Goal: Task Accomplishment & Management: Use online tool/utility

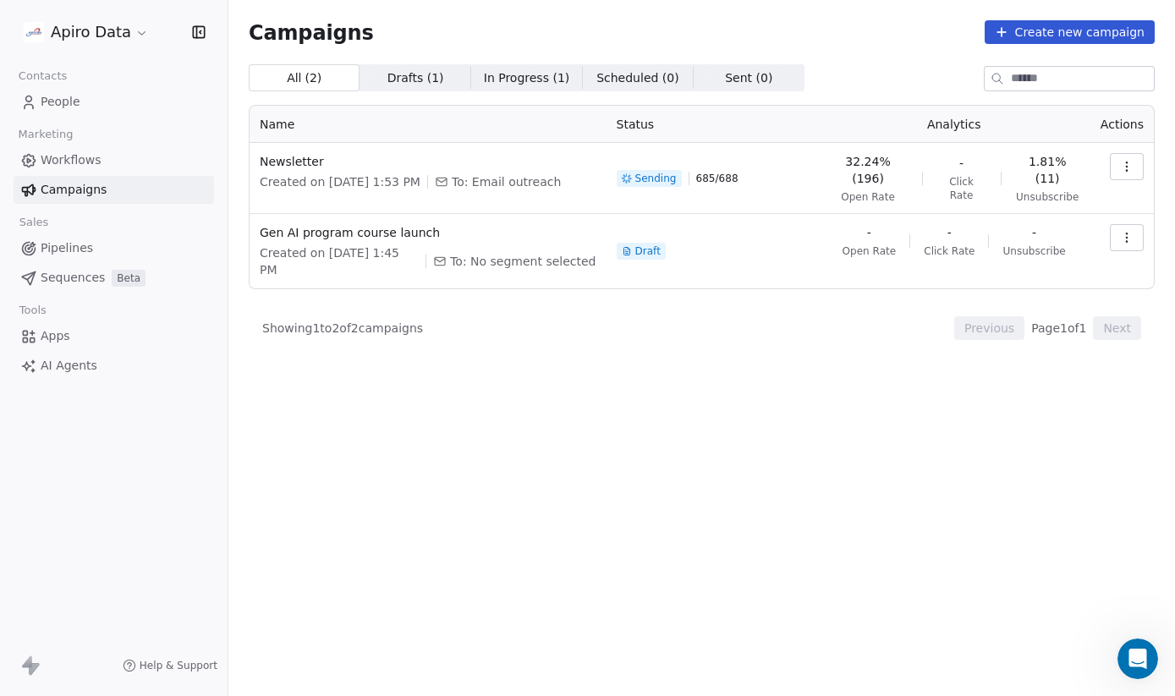
click at [67, 99] on span "People" at bounding box center [61, 102] width 40 height 18
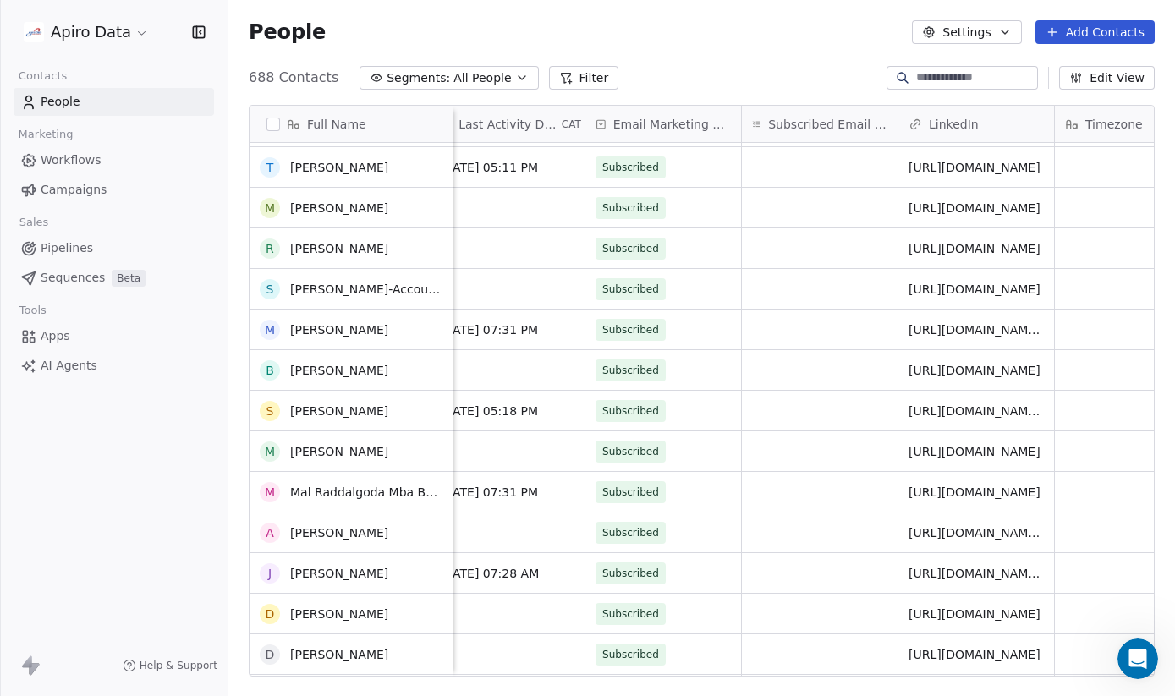
scroll to position [4380, 0]
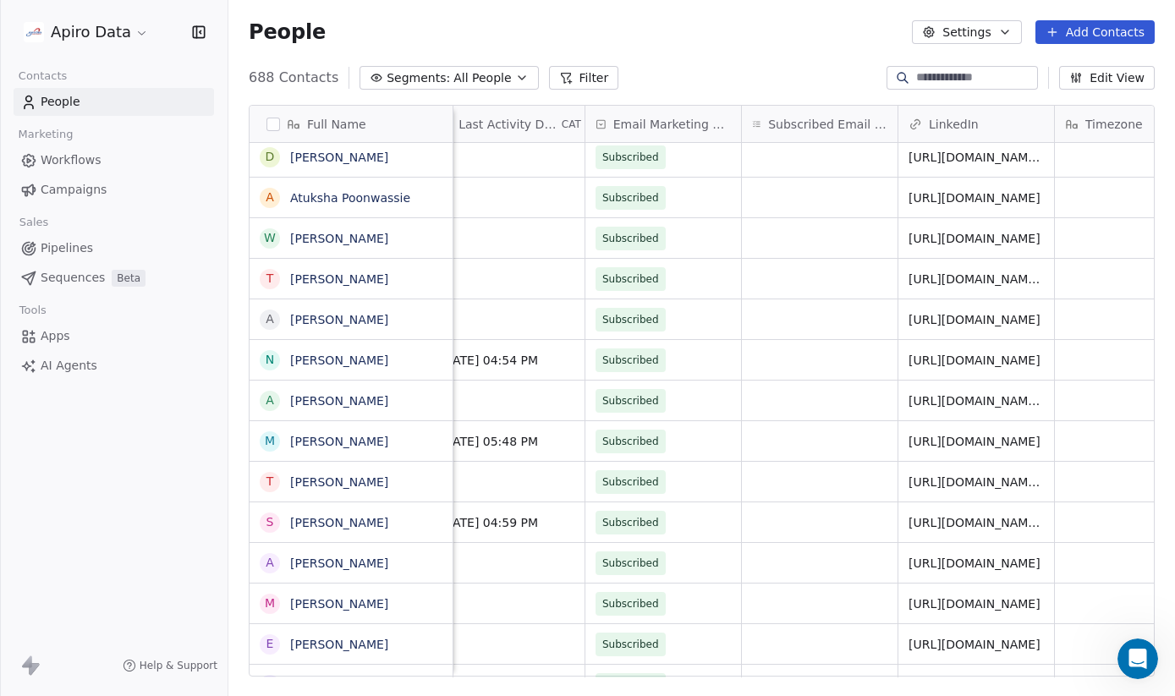
click at [601, 124] on icon at bounding box center [601, 125] width 3 height 2
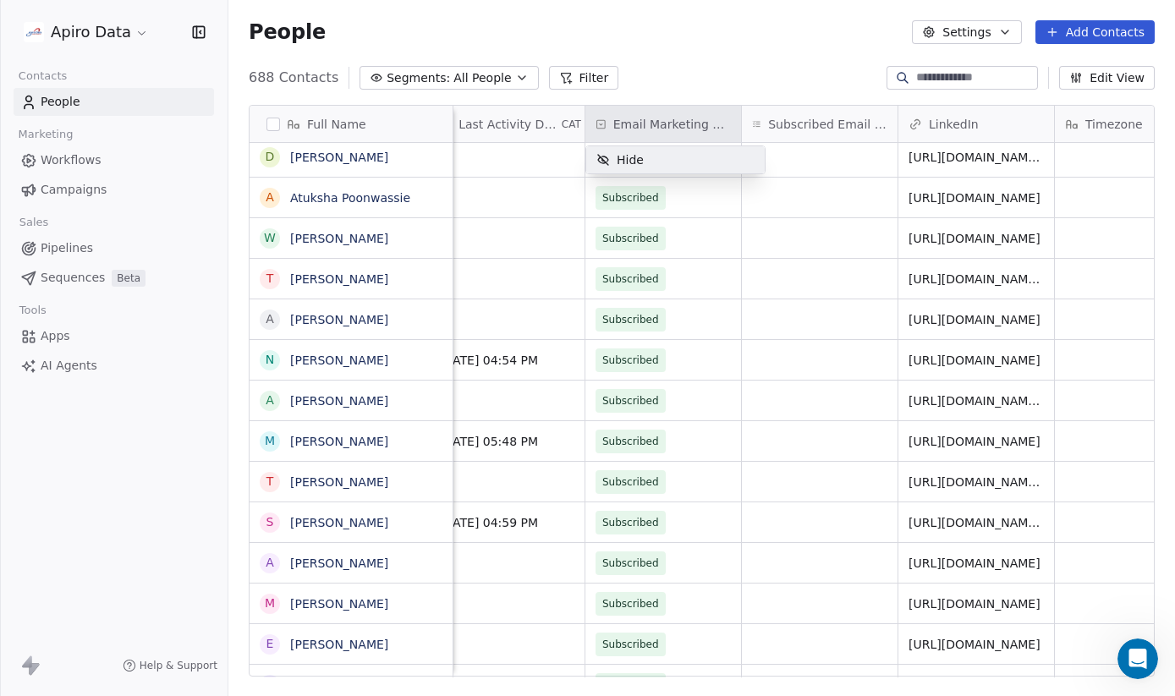
click at [600, 123] on html "Apiro Data Contacts People Marketing Workflows Campaigns Sales Pipelines Sequen…" at bounding box center [587, 359] width 1175 height 718
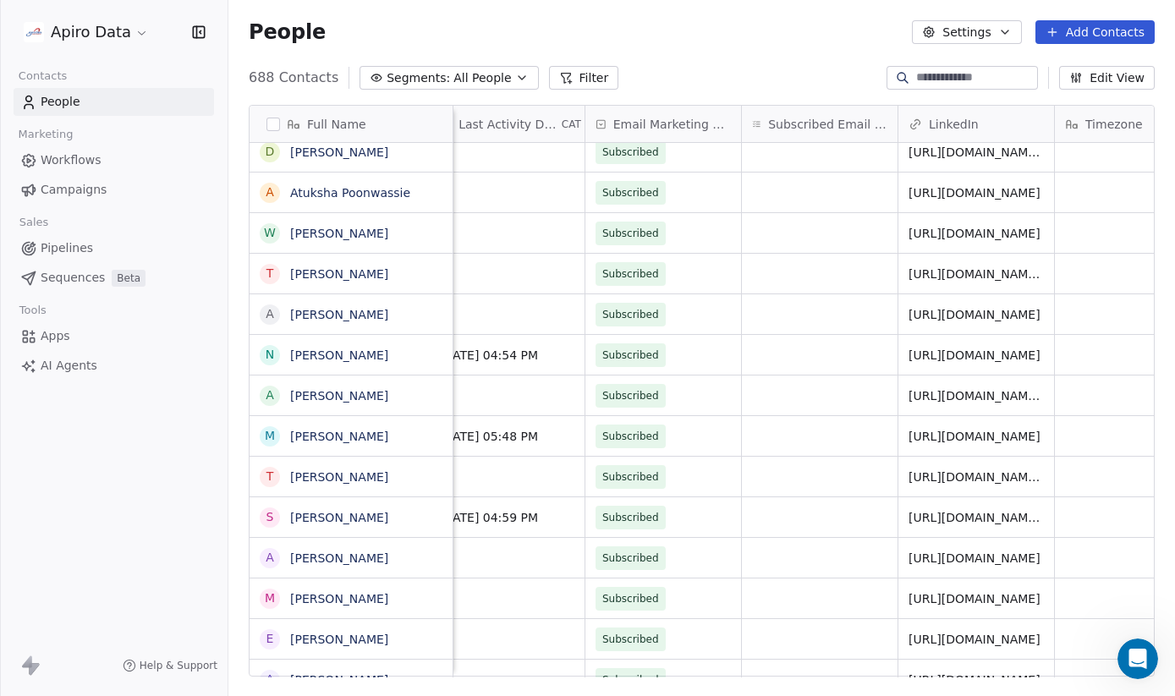
click at [817, 122] on span "Subscribed Email Categories" at bounding box center [827, 124] width 119 height 17
click at [803, 135] on html "Apiro Data Contacts People Marketing Workflows Campaigns Sales Pipelines Sequen…" at bounding box center [587, 359] width 1175 height 718
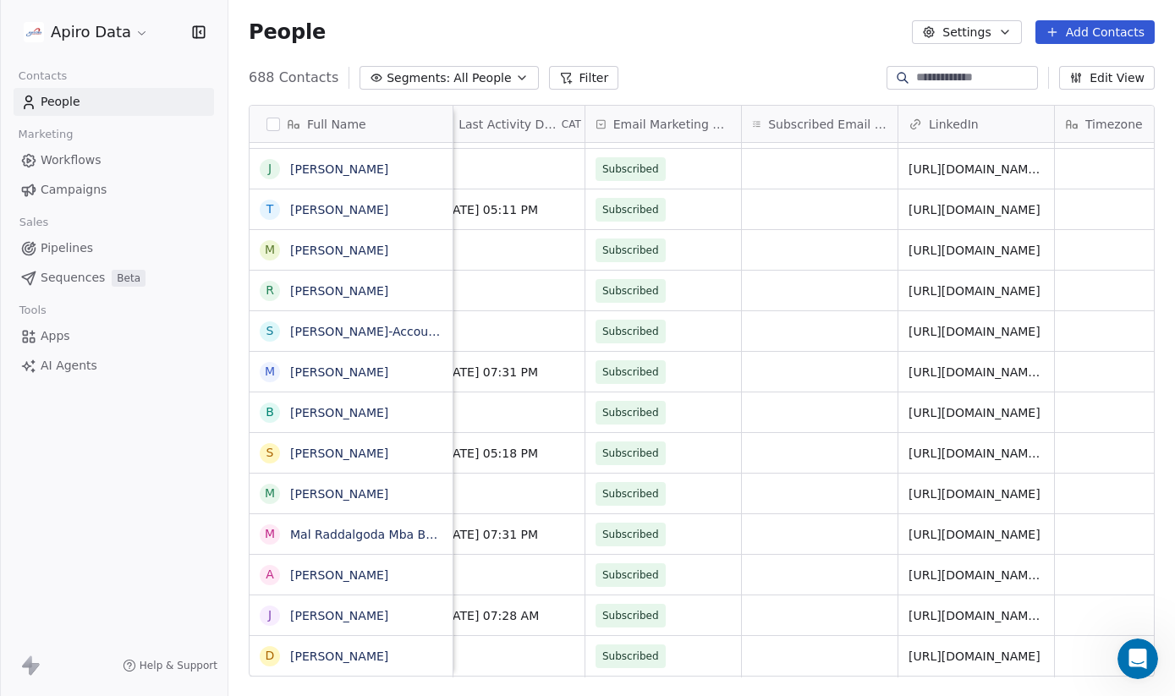
click at [82, 193] on span "Campaigns" at bounding box center [74, 190] width 66 height 18
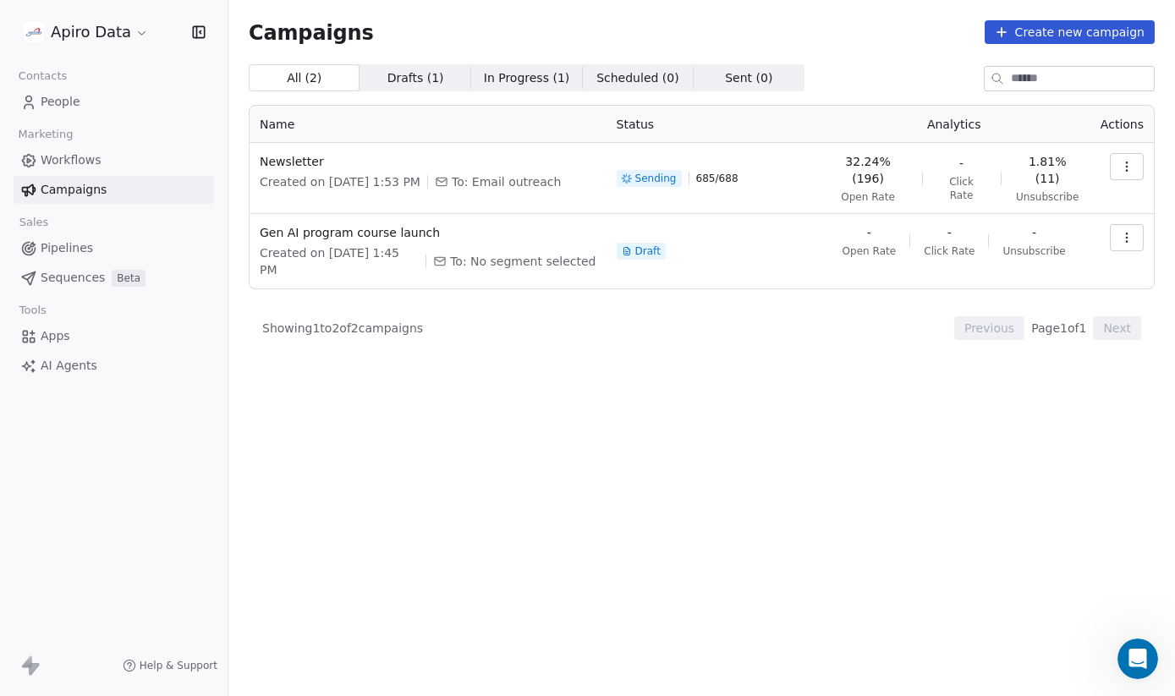
click at [1130, 170] on icon "button" at bounding box center [1127, 167] width 14 height 14
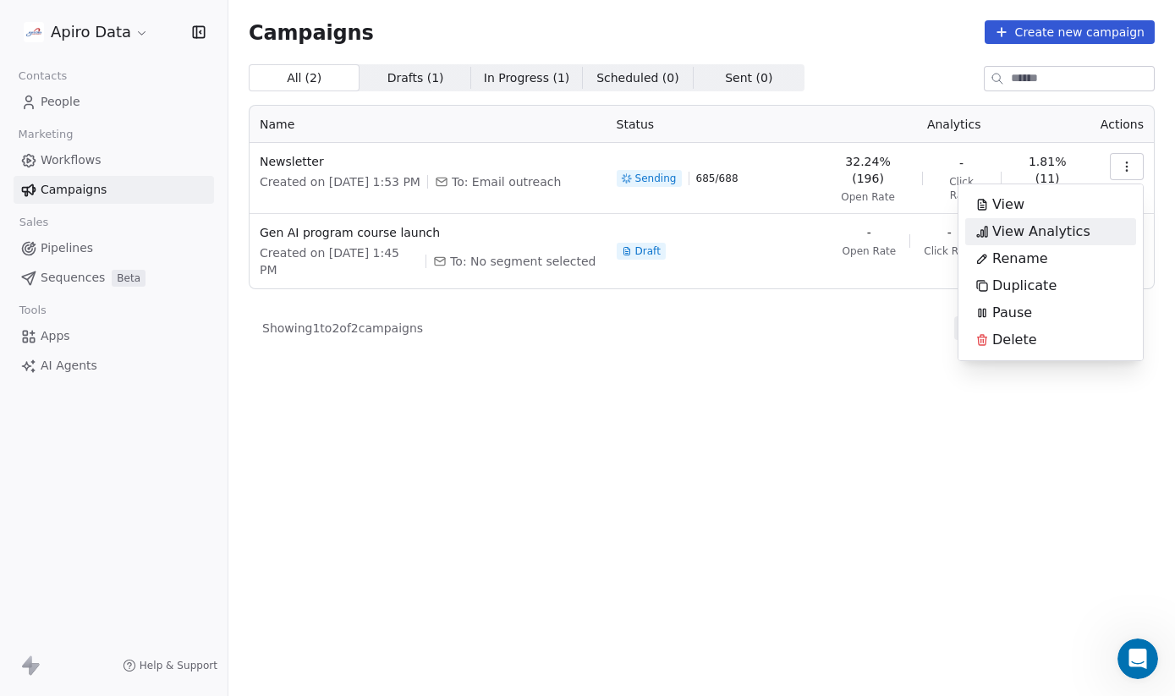
click at [1046, 237] on span "View Analytics" at bounding box center [1042, 232] width 98 height 20
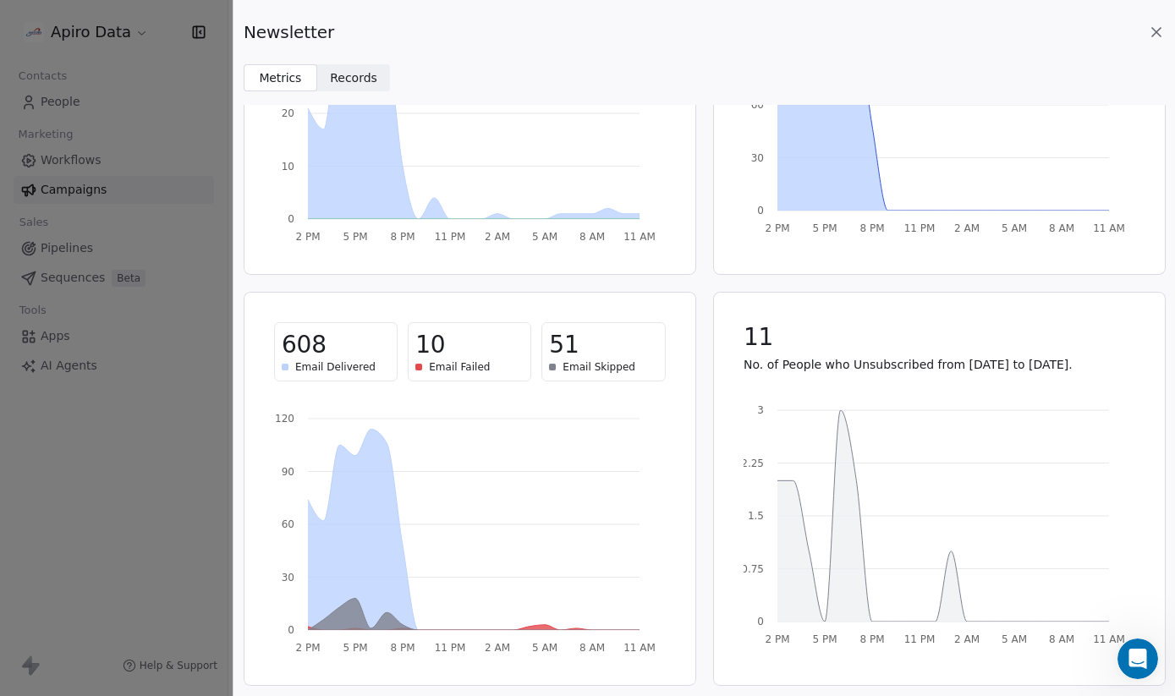
click at [362, 79] on span "Records" at bounding box center [353, 78] width 47 height 18
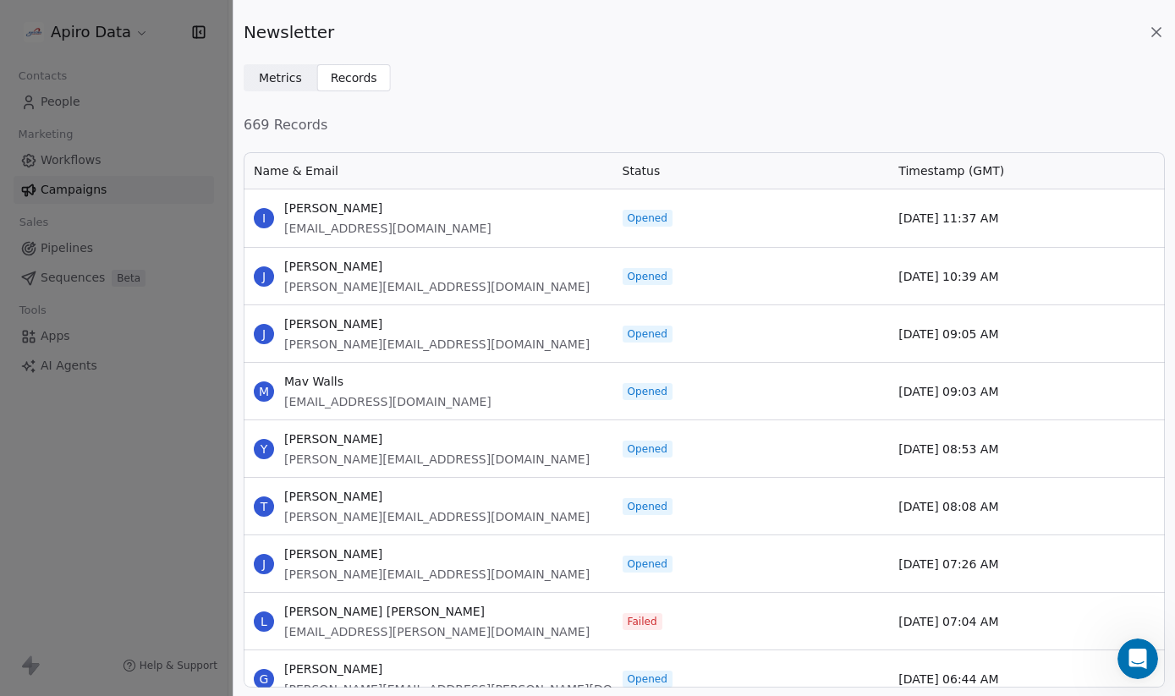
click at [323, 624] on span "[EMAIL_ADDRESS][PERSON_NAME][DOMAIN_NAME]" at bounding box center [436, 632] width 305 height 17
click at [645, 173] on span "Status" at bounding box center [642, 170] width 38 height 17
click at [339, 169] on div "Name & Email" at bounding box center [428, 170] width 369 height 37
click at [950, 175] on span "Timestamp (GMT)" at bounding box center [952, 170] width 106 height 17
click at [1162, 31] on icon at bounding box center [1156, 32] width 17 height 17
